Goal: Task Accomplishment & Management: Manage account settings

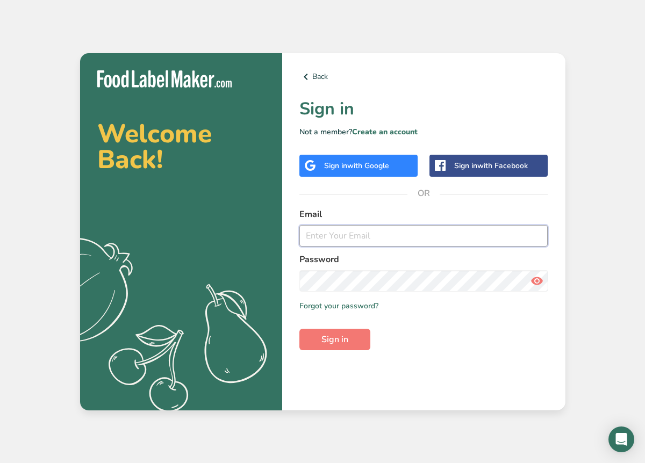
click at [331, 238] on input "email" at bounding box center [423, 236] width 249 height 22
paste input "[EMAIL_ADDRESS][DOMAIN_NAME]"
type input "[EMAIL_ADDRESS][DOMAIN_NAME]"
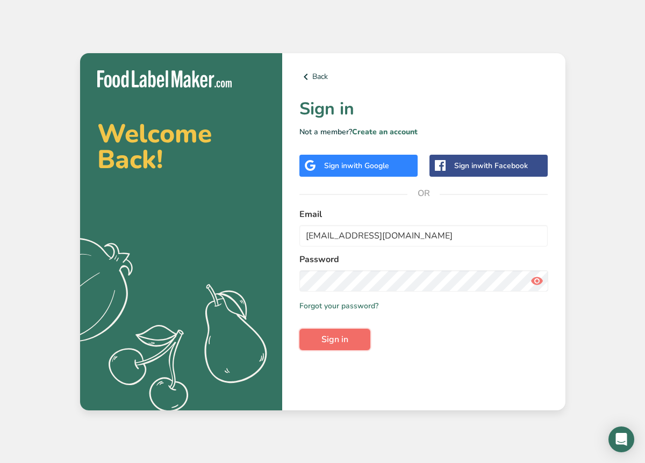
click at [334, 343] on span "Sign in" at bounding box center [334, 339] width 27 height 13
click at [534, 281] on icon at bounding box center [537, 280] width 13 height 19
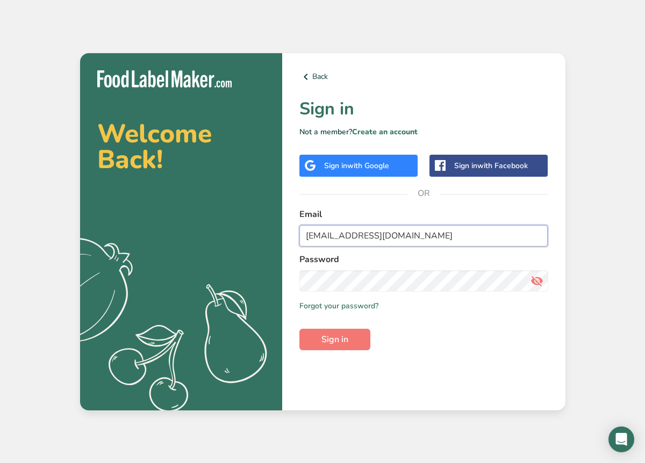
click at [440, 239] on input "[EMAIL_ADDRESS][DOMAIN_NAME]" at bounding box center [423, 236] width 249 height 22
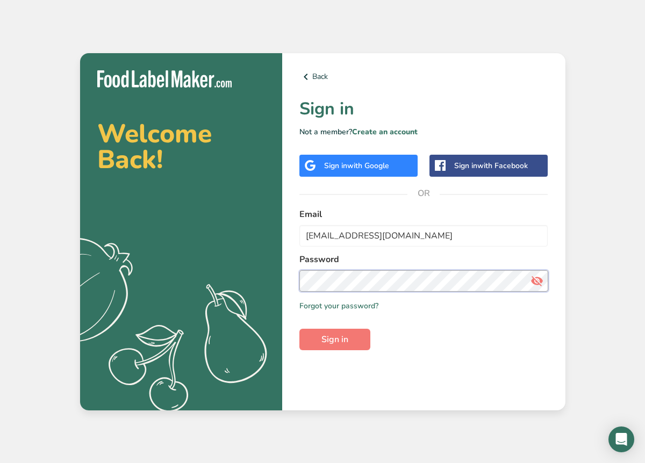
click at [299, 329] on button "Sign in" at bounding box center [334, 340] width 71 height 22
